Goal: Task Accomplishment & Management: Complete application form

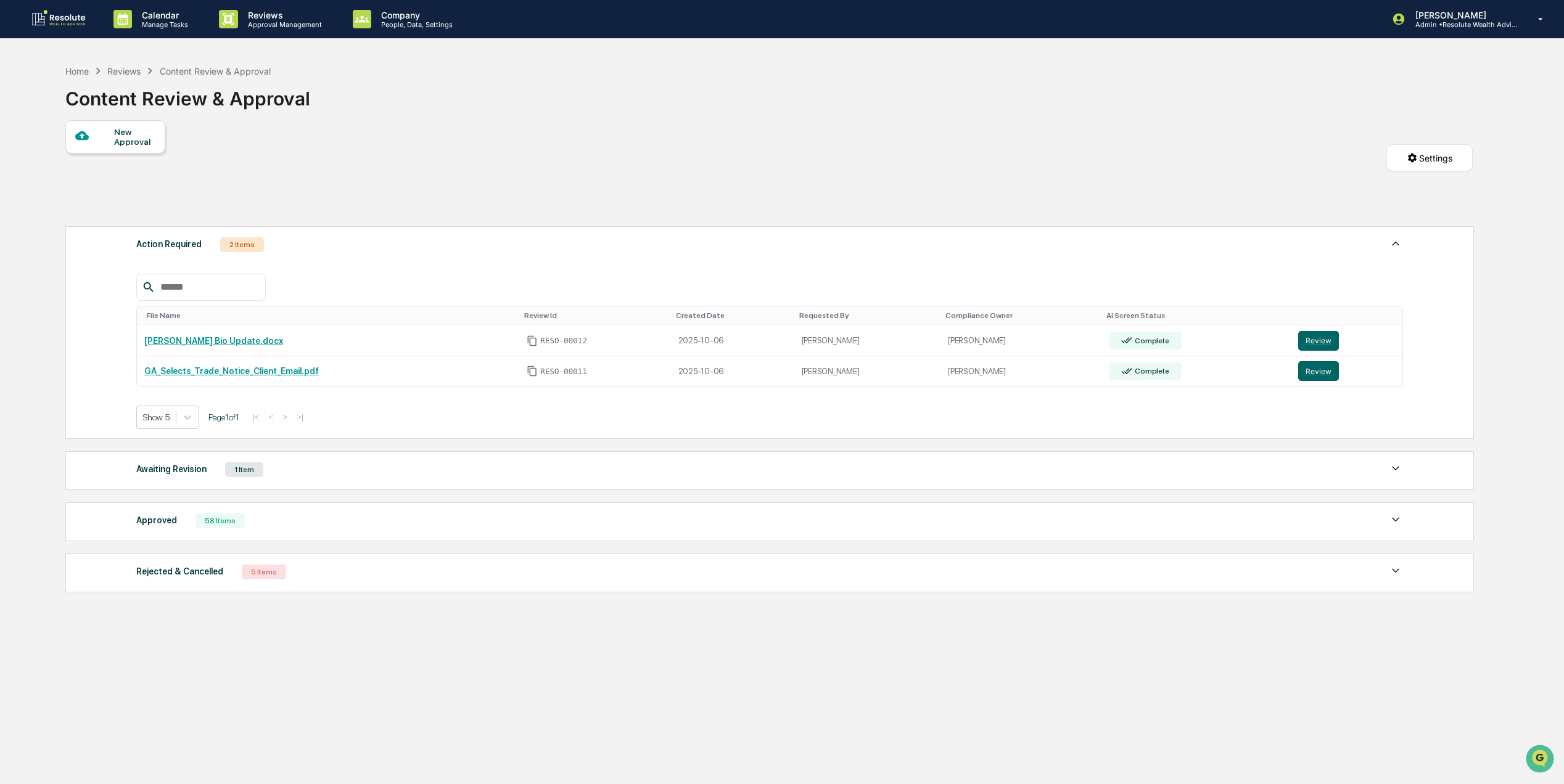
click at [260, 526] on div "Approved 58 Items" at bounding box center [769, 521] width 1267 height 17
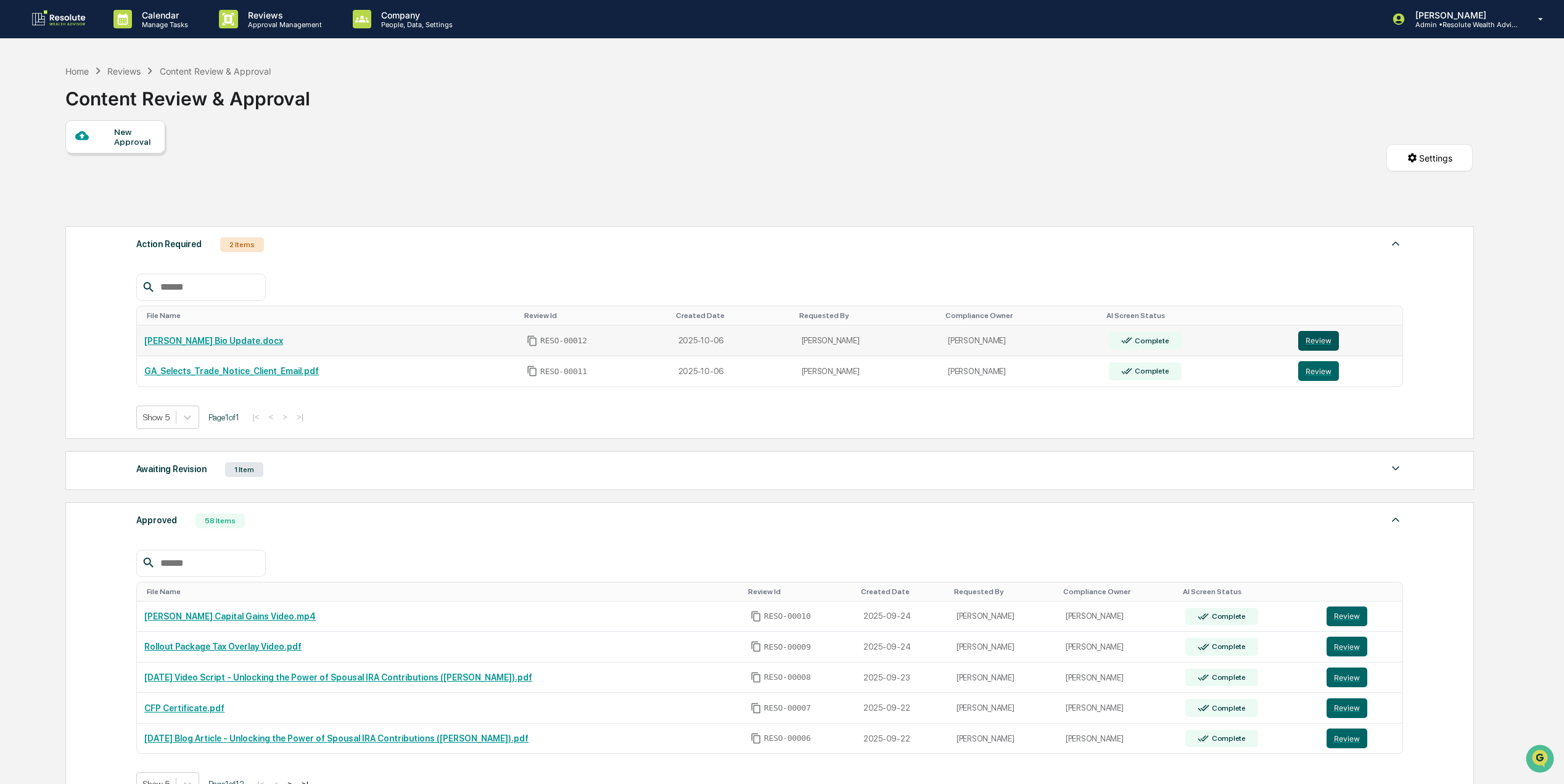
click at [1327, 343] on button "Review" at bounding box center [1319, 341] width 40 height 19
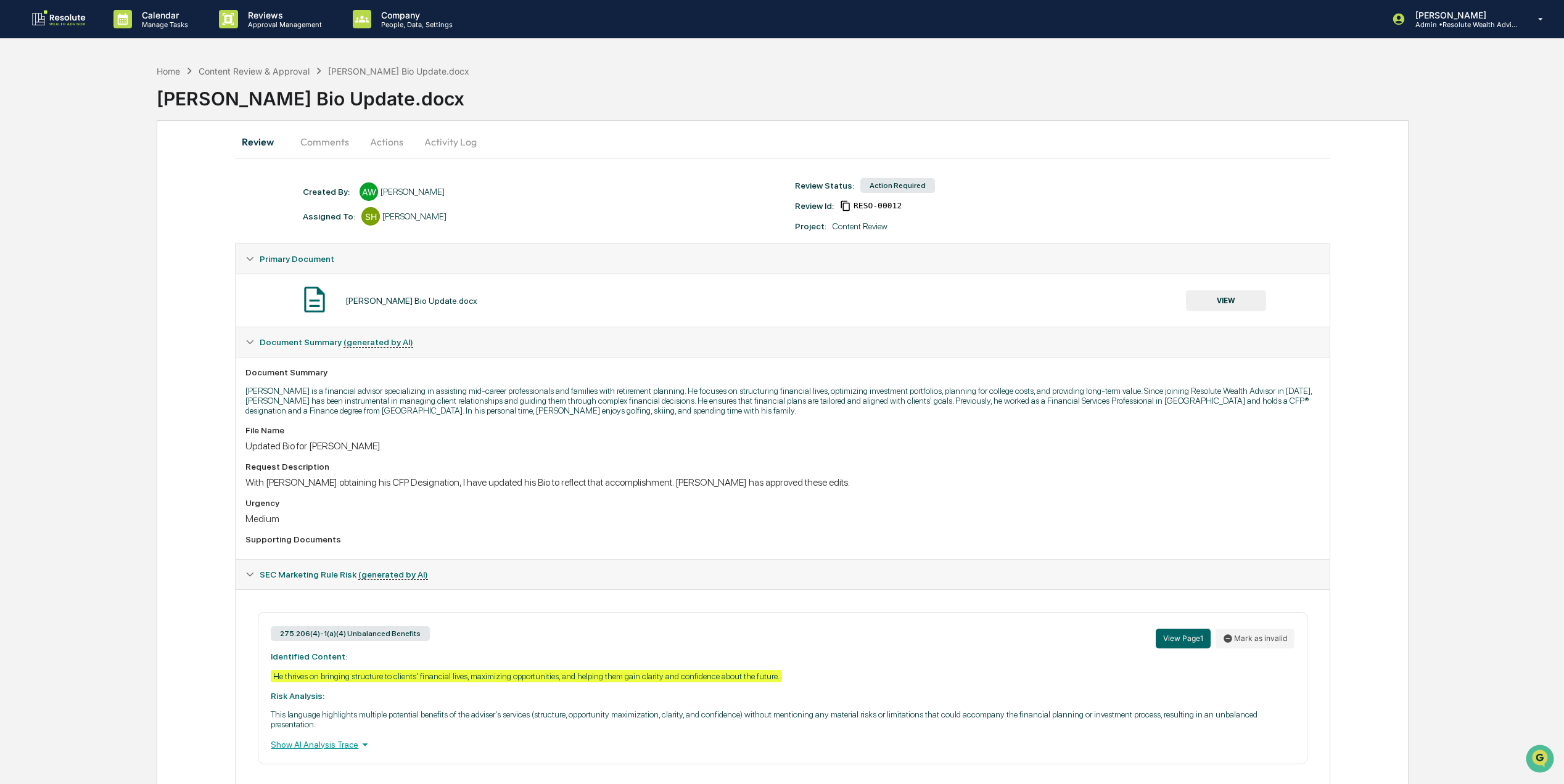
scroll to position [51, 0]
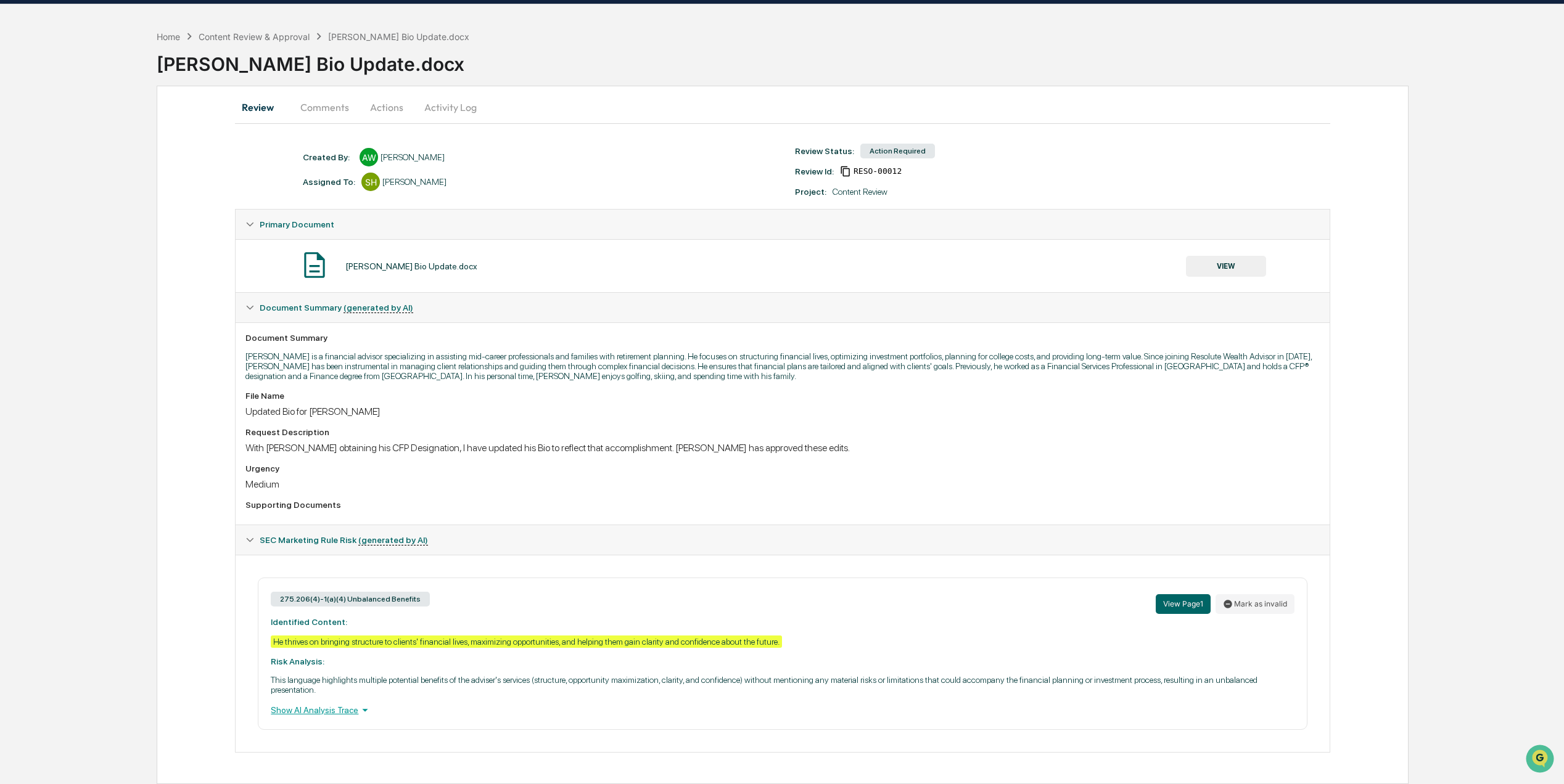
click at [1220, 256] on button "VIEW" at bounding box center [1226, 266] width 80 height 21
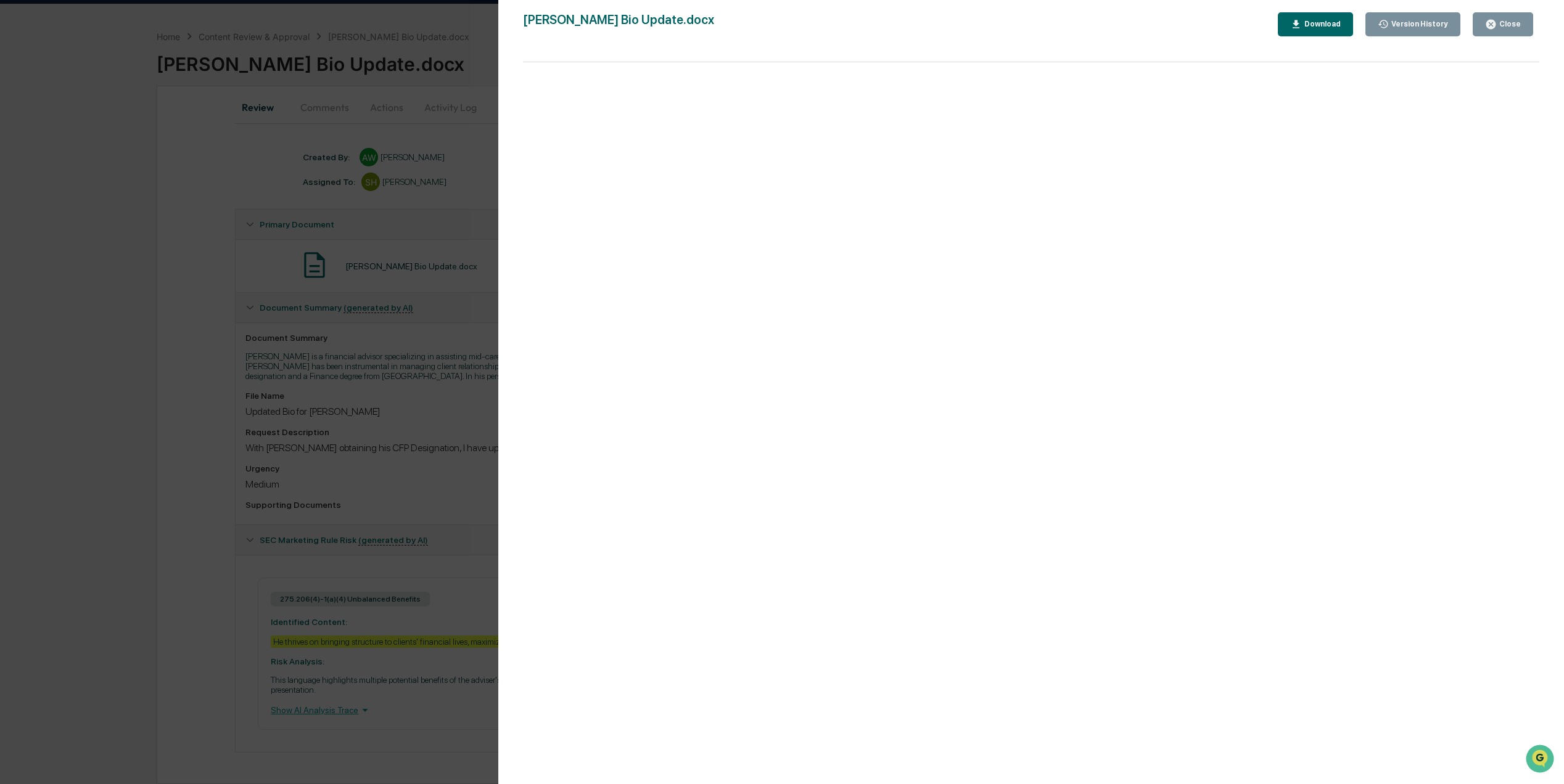
click at [1516, 23] on div "Close" at bounding box center [1509, 23] width 24 height 9
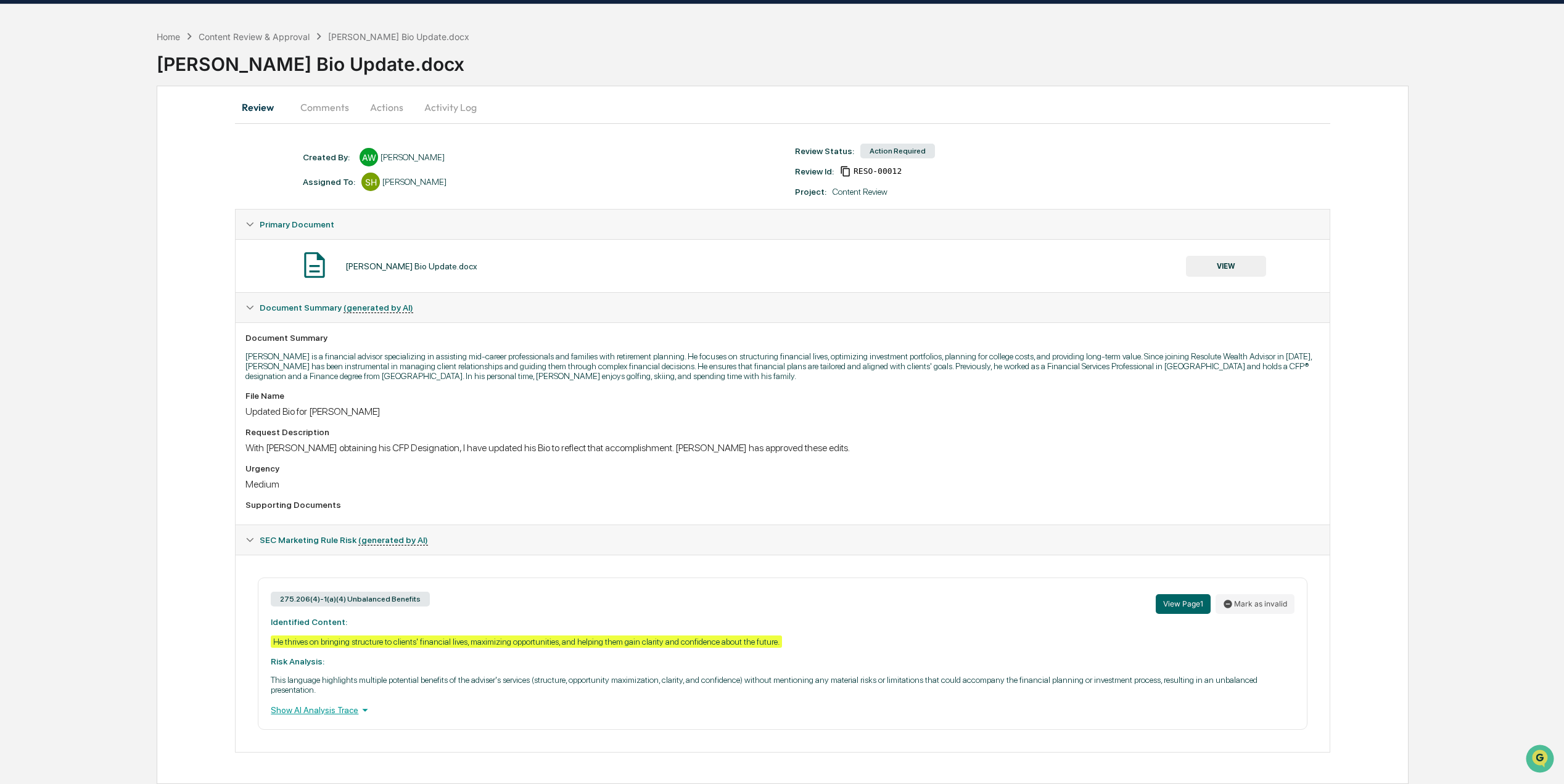
click at [484, 665] on div "275.206(4)-1(a)(4) Unbalanced Benefits View Page 1 Mark as invalid Identified C…" at bounding box center [782, 654] width 1049 height 153
drag, startPoint x: 782, startPoint y: 637, endPoint x: 275, endPoint y: 636, distance: 507.0
click at [275, 636] on div "275.206(4)-1(a)(4) Unbalanced Benefits View Page 1 Mark as invalid Identified C…" at bounding box center [782, 654] width 1049 height 153
copy div "He thrives on bringing structure to clients' financial lives, maximizing opport…"
click at [426, 93] on button "Activity Log" at bounding box center [450, 107] width 72 height 30
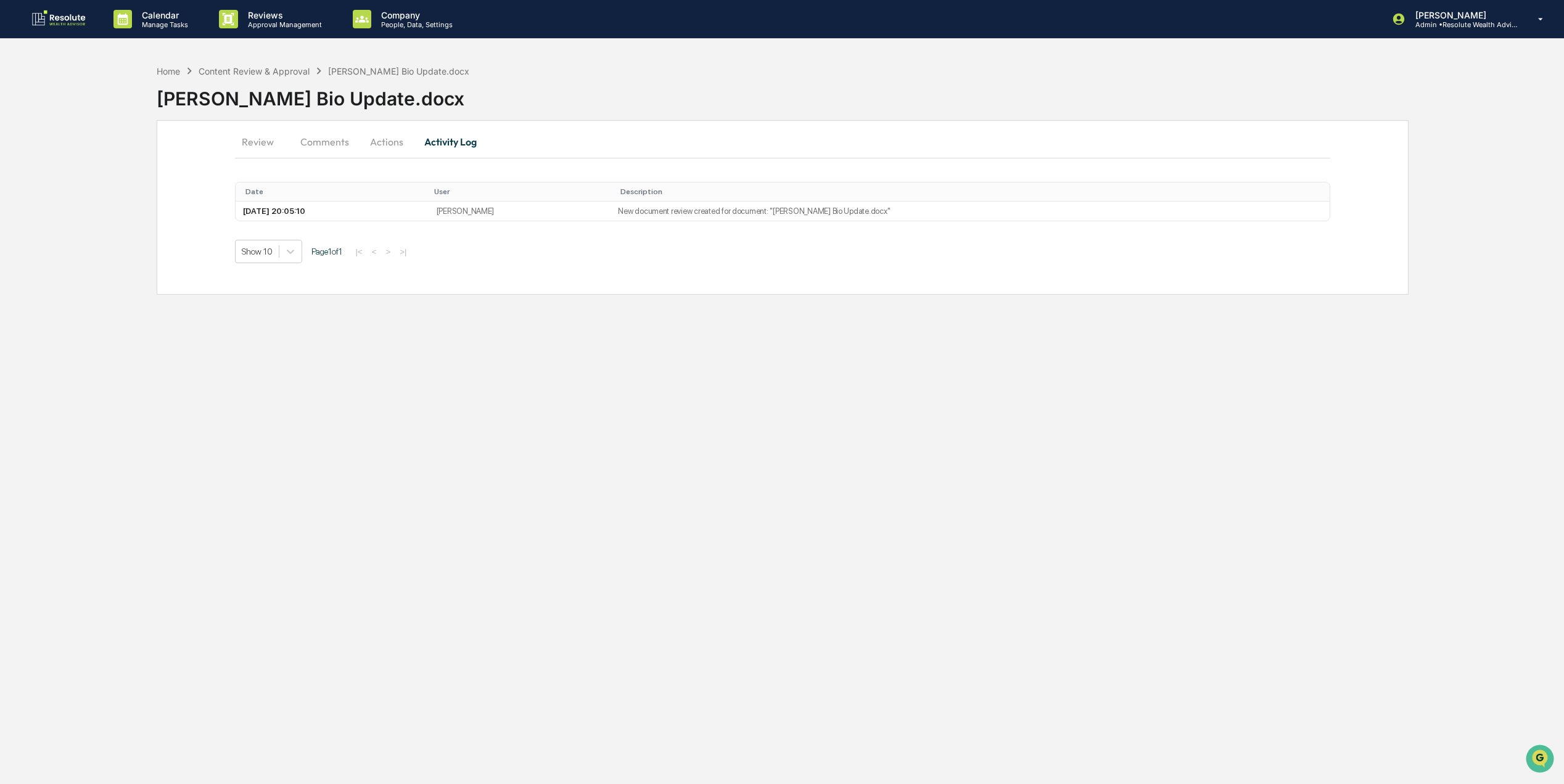
scroll to position [0, 0]
click at [379, 146] on button "Actions" at bounding box center [388, 141] width 56 height 30
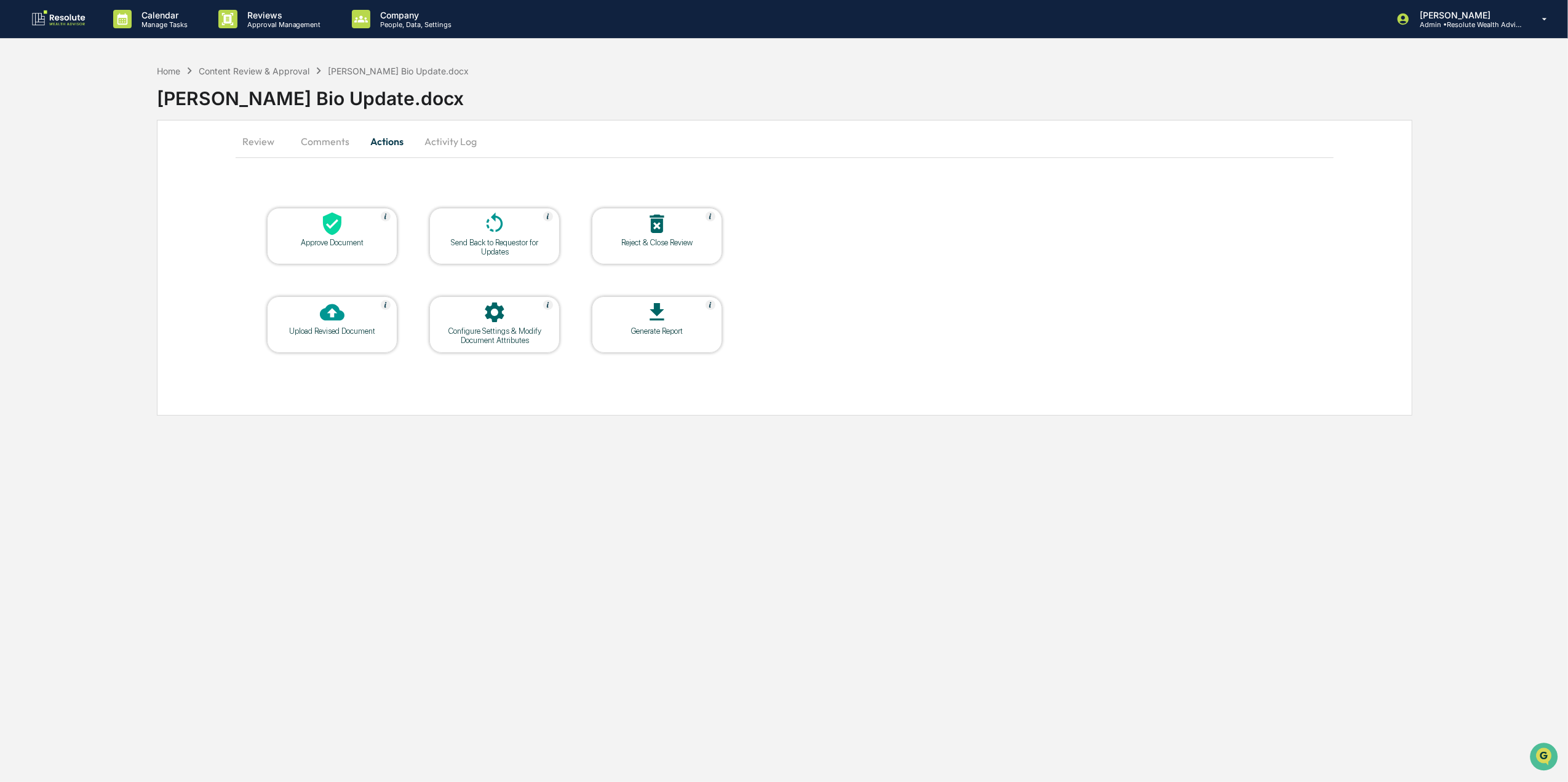
click at [348, 337] on div "Upload Revised Document" at bounding box center [332, 325] width 130 height 56
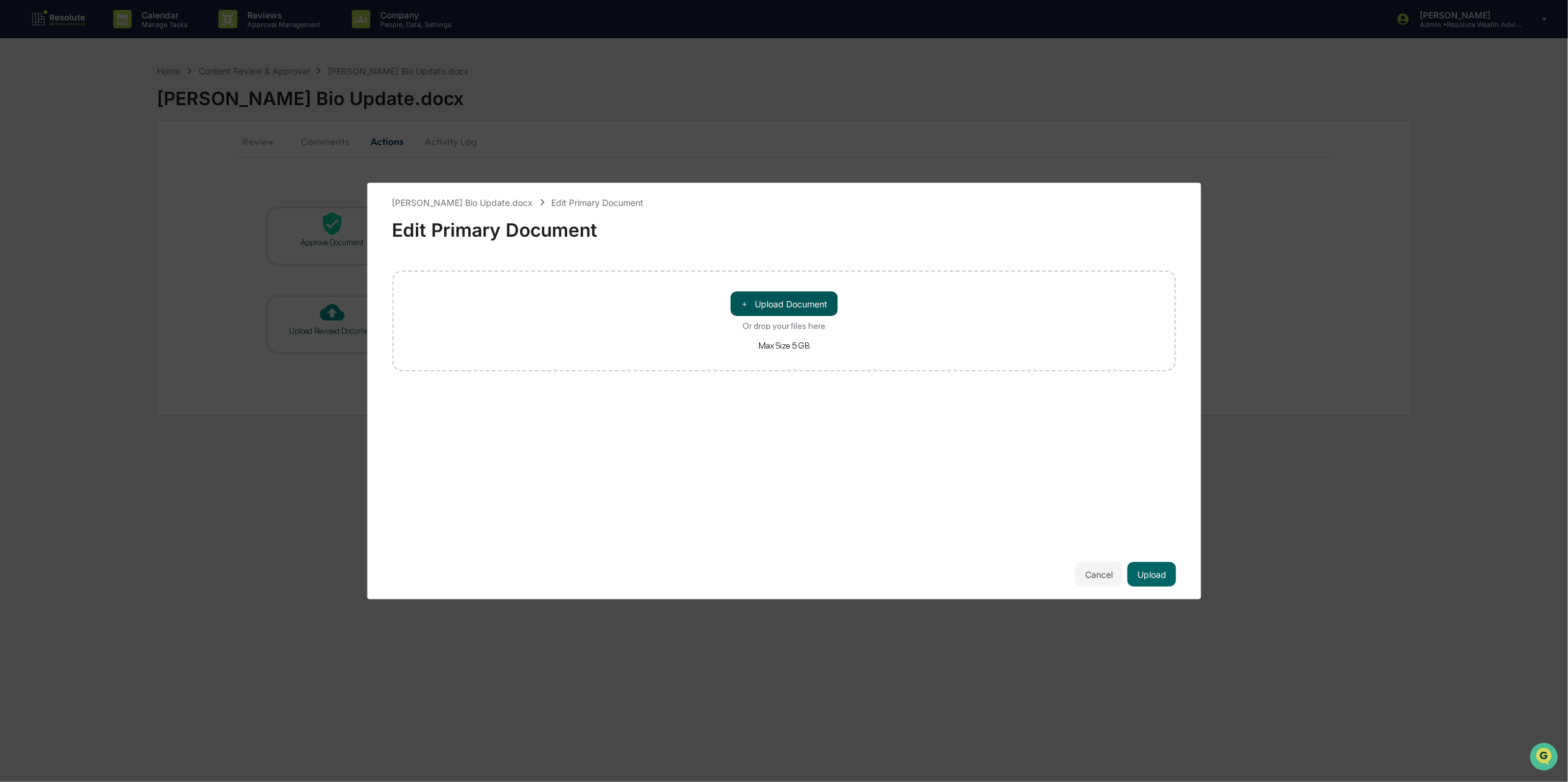
click at [788, 304] on button "＋ Upload Document" at bounding box center [784, 304] width 107 height 25
click at [785, 296] on button "＋ Upload Document" at bounding box center [784, 304] width 107 height 25
click at [802, 304] on button "＋ Upload Document" at bounding box center [784, 304] width 107 height 25
click at [1161, 573] on button "Upload" at bounding box center [1152, 574] width 48 height 25
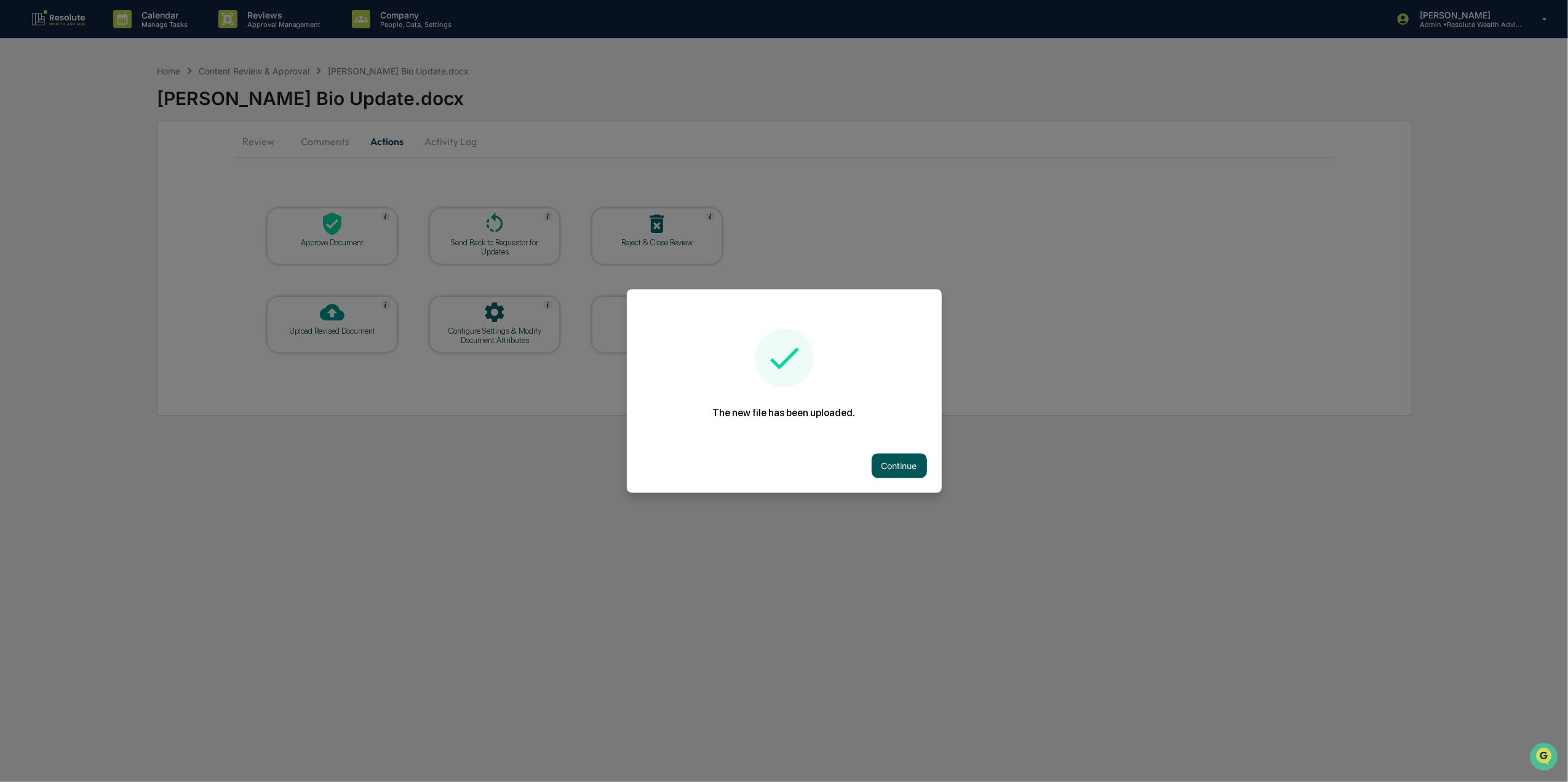
click at [898, 457] on button "Continue" at bounding box center [899, 466] width 56 height 25
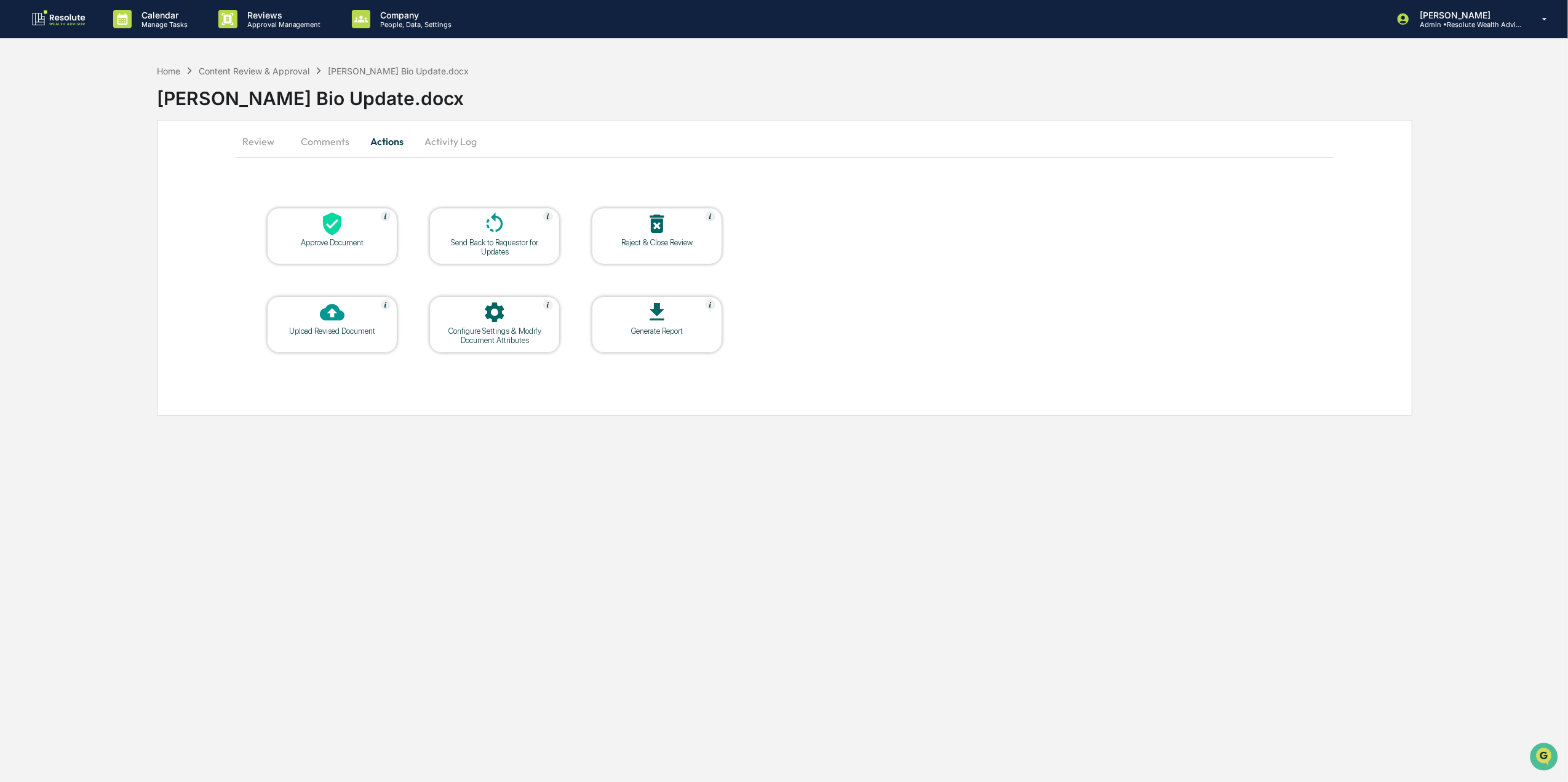
click at [256, 139] on button "Review" at bounding box center [263, 141] width 56 height 30
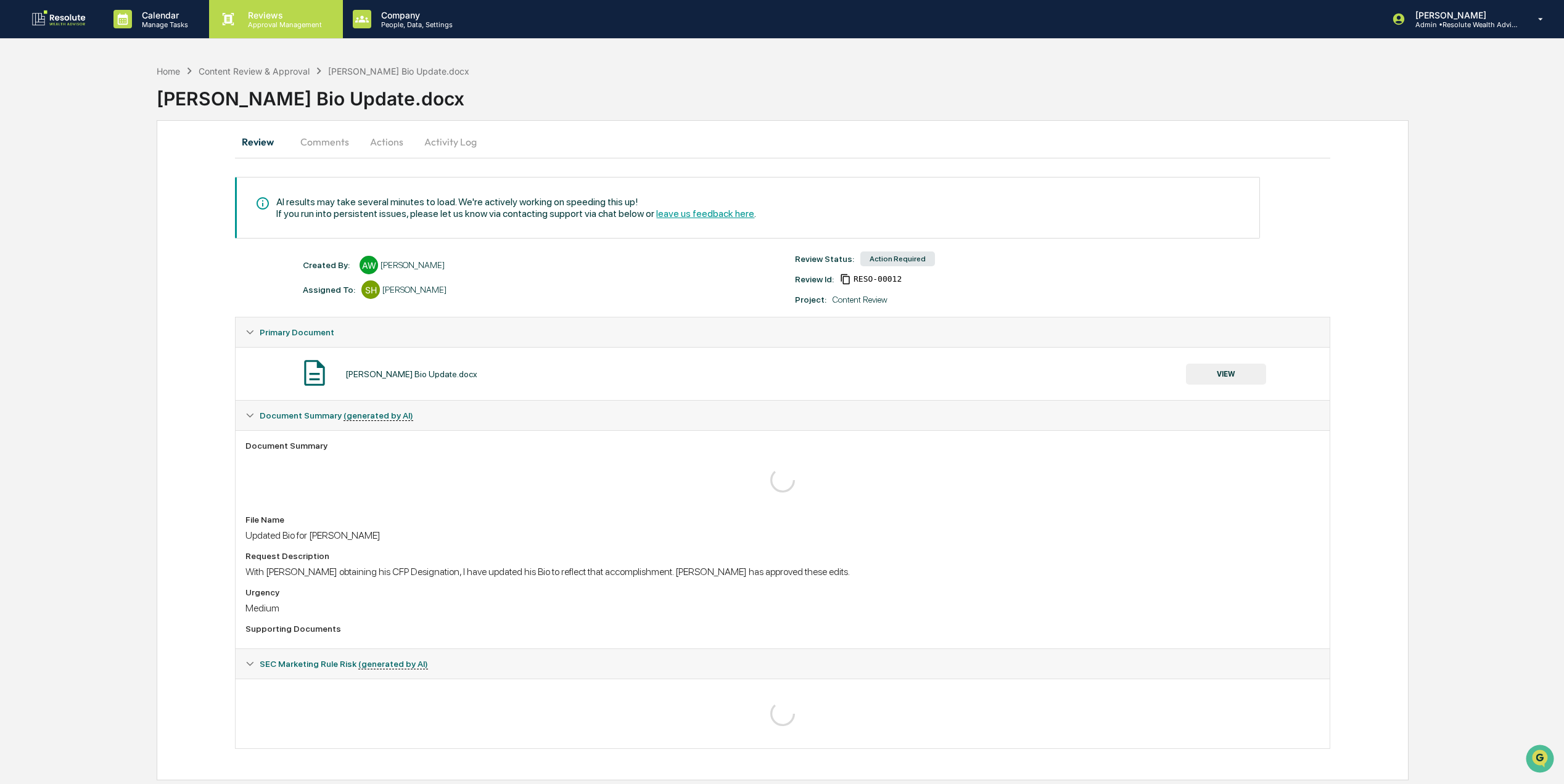
click at [279, 30] on div "Reviews Approval Management" at bounding box center [275, 19] width 133 height 38
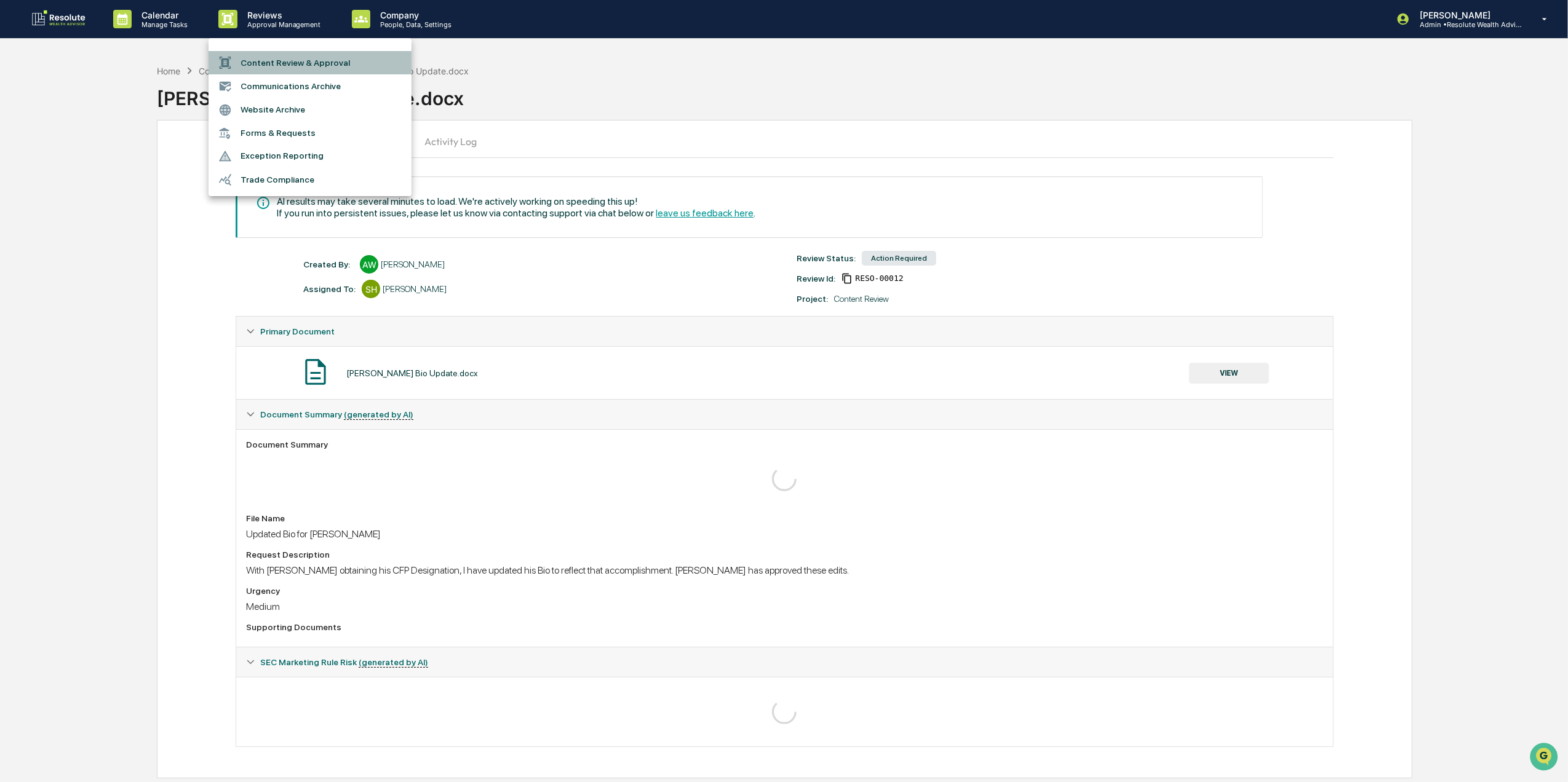
click at [321, 67] on li "Content Review & Approval" at bounding box center [310, 62] width 203 height 23
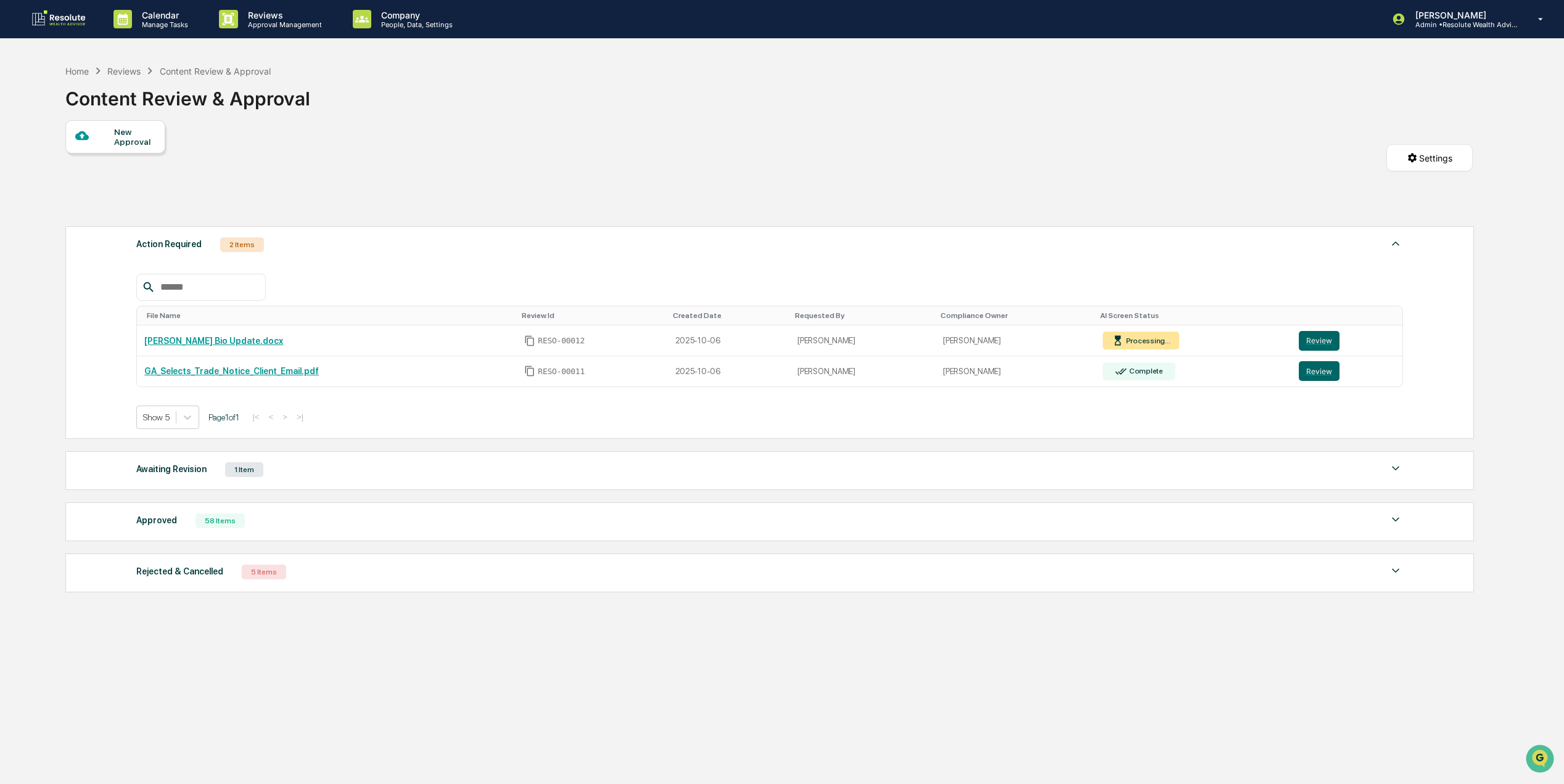
click at [314, 472] on div "Awaiting Revision 1 Item" at bounding box center [769, 469] width 1267 height 17
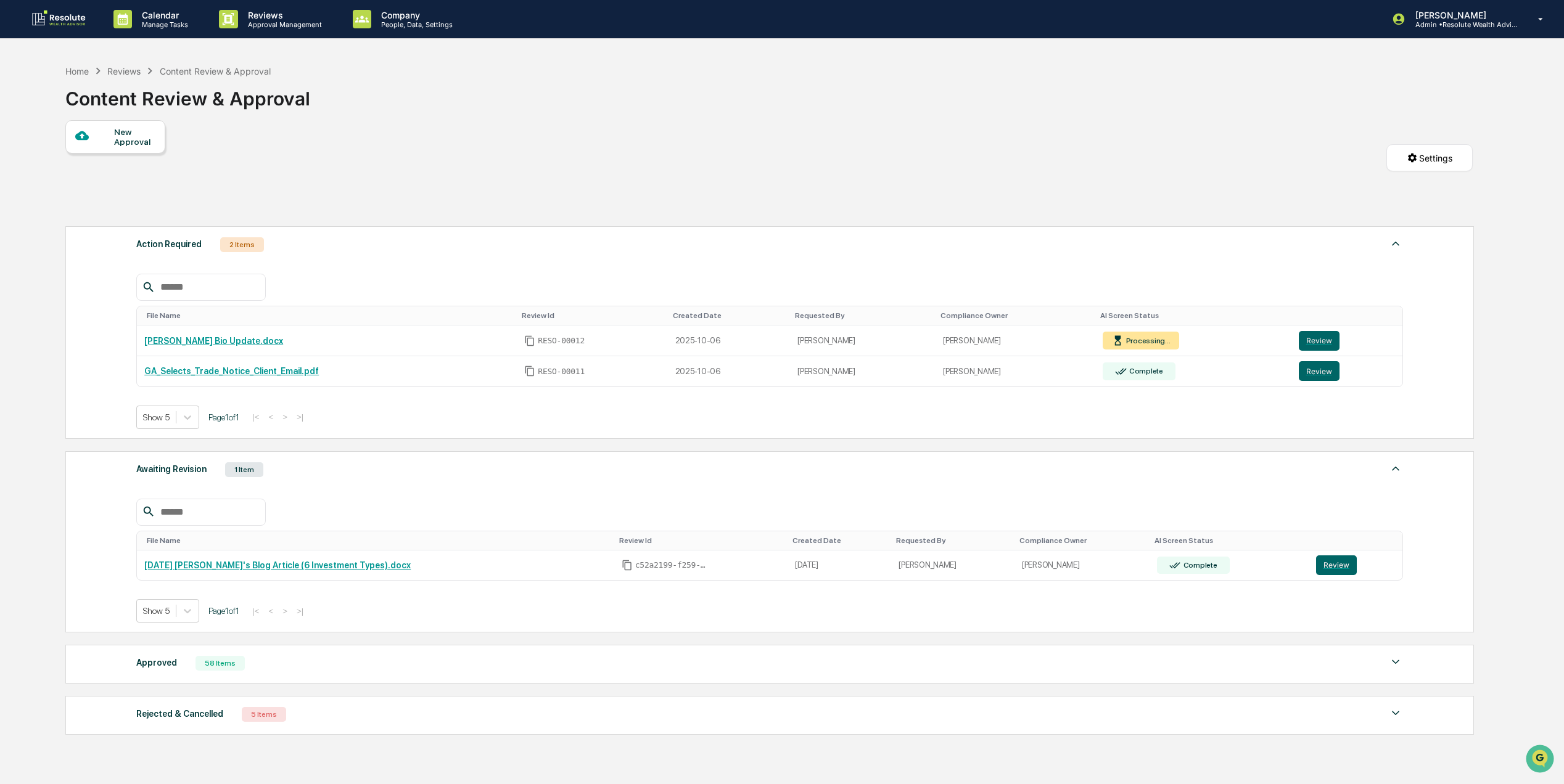
click at [314, 470] on div "Awaiting Revision 1 Item" at bounding box center [769, 469] width 1267 height 17
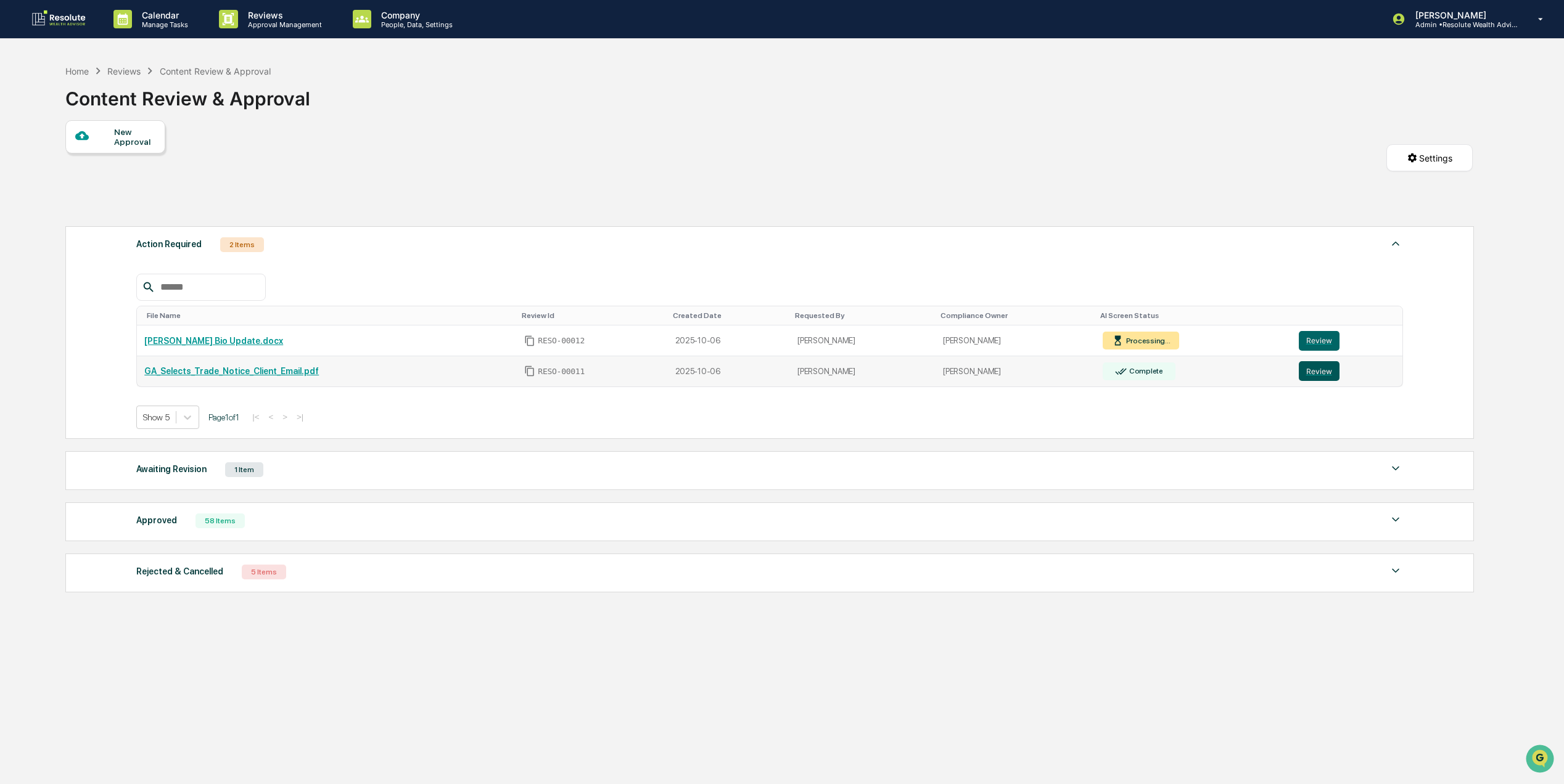
click at [1323, 372] on button "Review" at bounding box center [1319, 371] width 40 height 19
click at [1306, 346] on button "Review" at bounding box center [1319, 341] width 40 height 19
click at [1309, 349] on button "Review" at bounding box center [1319, 341] width 40 height 19
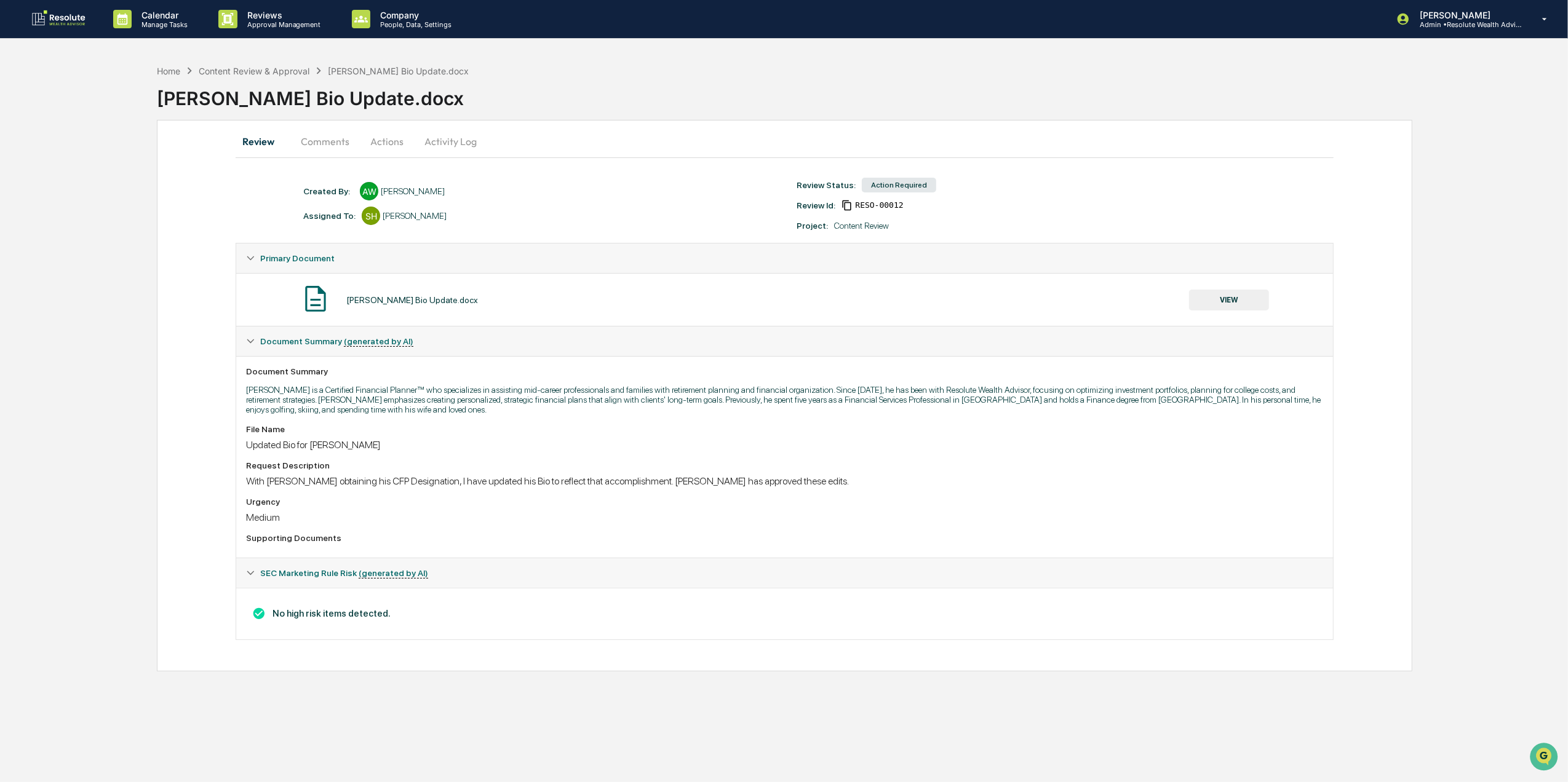
click at [1240, 304] on button "VIEW" at bounding box center [1228, 300] width 80 height 21
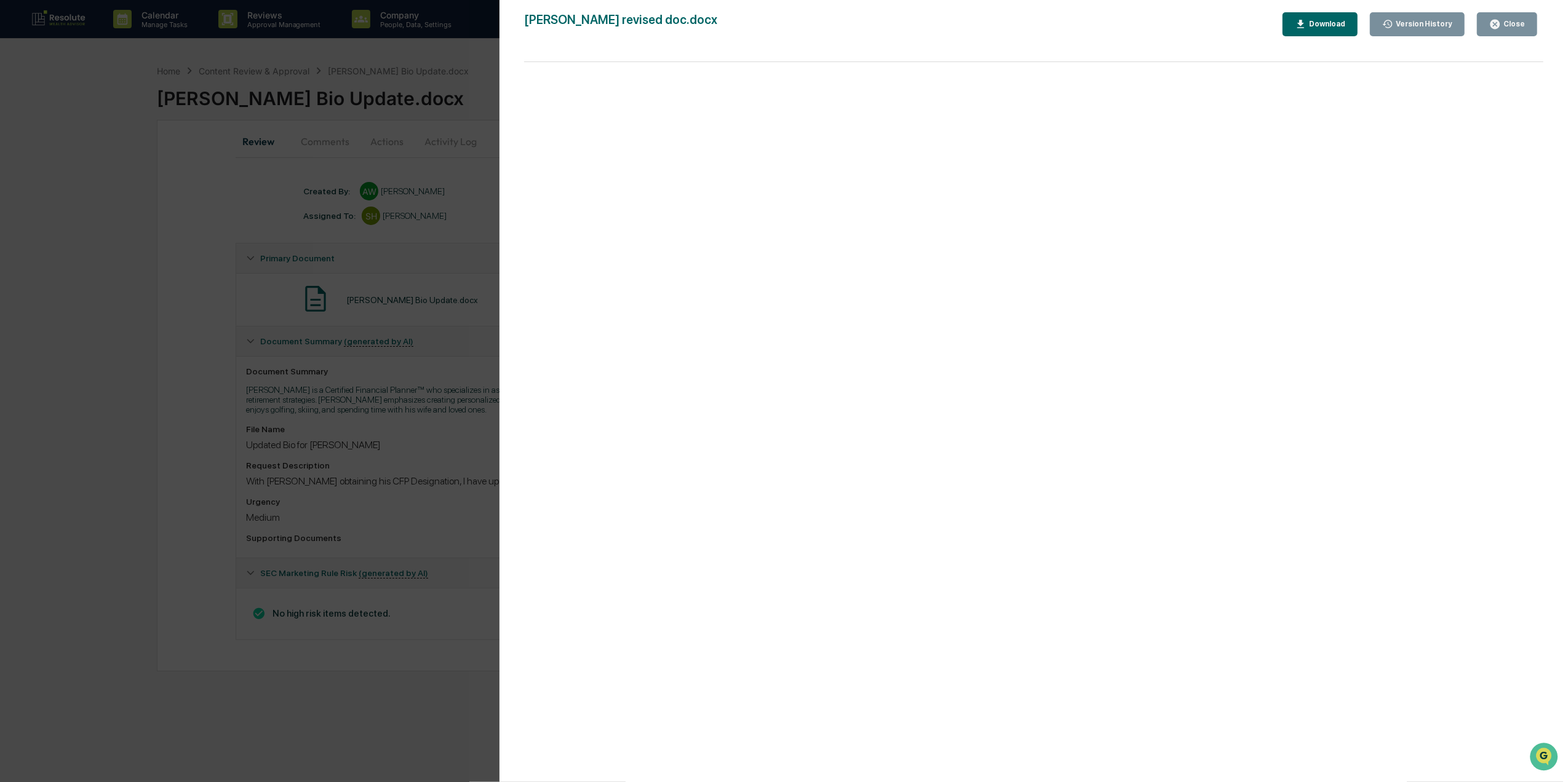
click at [1513, 22] on div "Close" at bounding box center [1512, 23] width 24 height 9
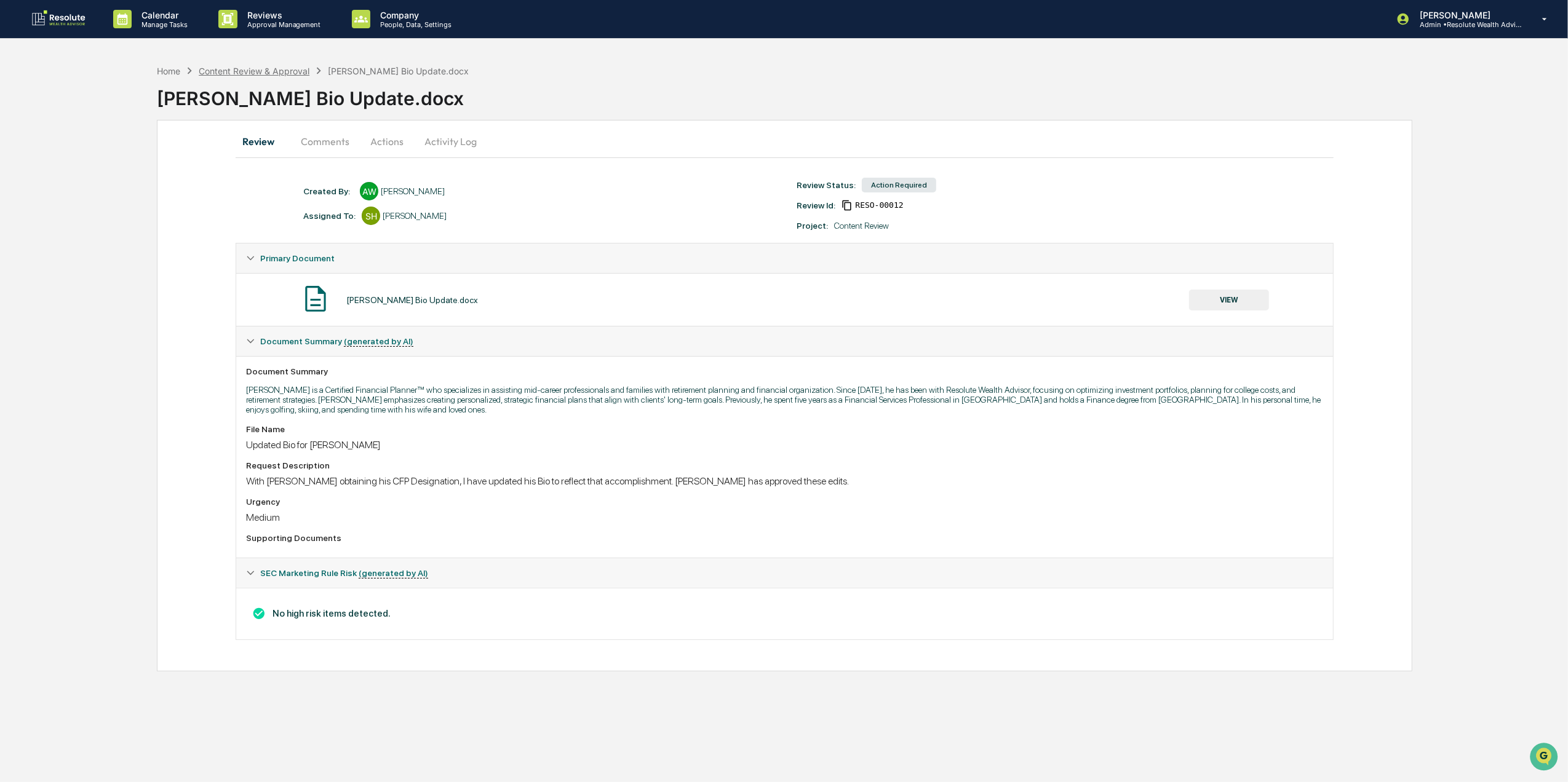
click at [247, 66] on div "Content Review & Approval" at bounding box center [254, 71] width 110 height 10
